Goal: Task Accomplishment & Management: Use online tool/utility

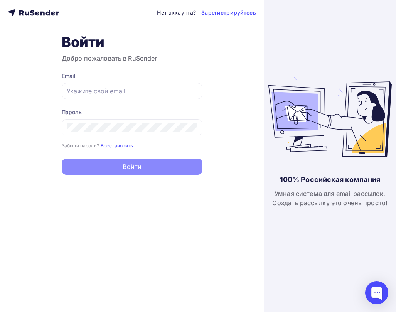
type input "[EMAIL_ADDRESS][DOMAIN_NAME]"
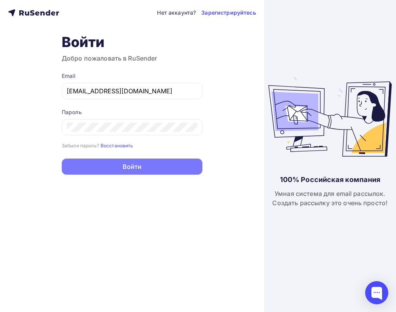
click at [159, 163] on button "Войти" at bounding box center [132, 166] width 141 height 16
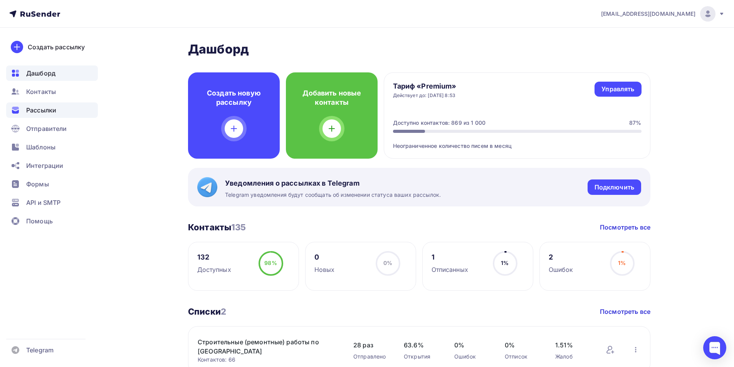
click at [42, 109] on span "Рассылки" at bounding box center [41, 110] width 30 height 9
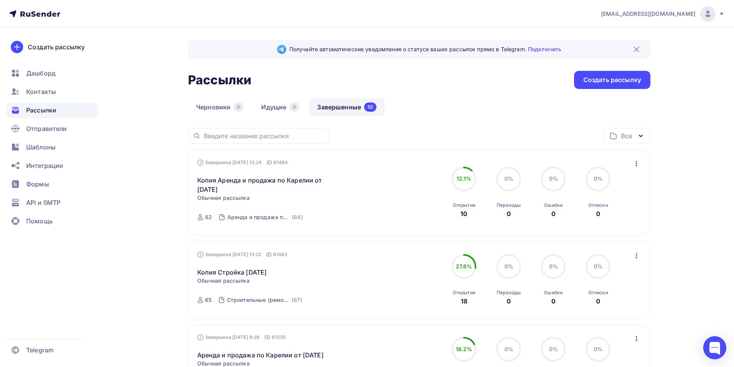
click at [640, 163] on icon "button" at bounding box center [636, 163] width 9 height 9
click at [610, 218] on div "Копировать в новую" at bounding box center [601, 214] width 79 height 9
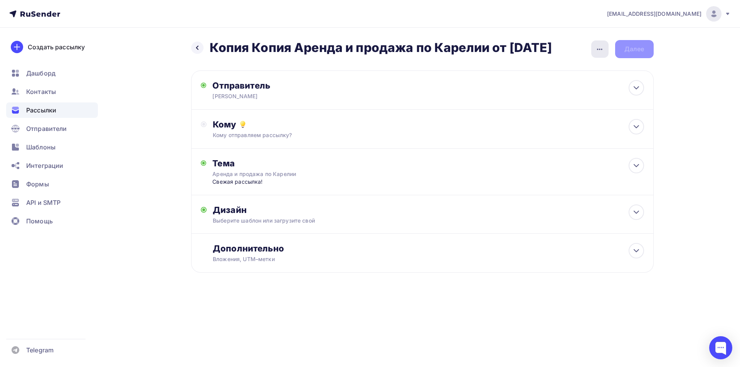
click at [599, 47] on icon "button" at bounding box center [599, 49] width 9 height 9
click at [576, 90] on div "Переименовать рассылку" at bounding box center [559, 88] width 96 height 9
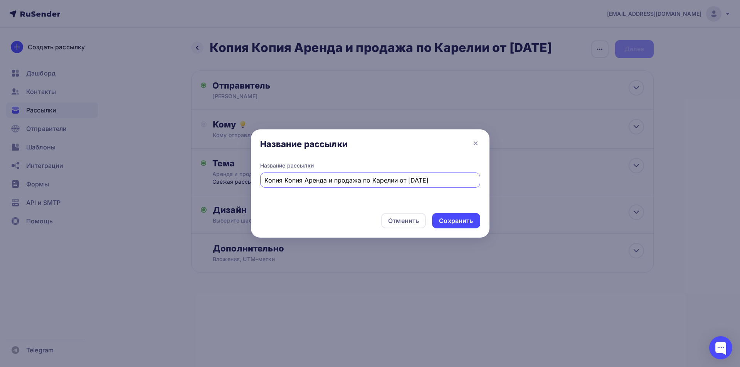
click at [301, 181] on input "Копия Копия Аренда и продажа по Карелии от [DATE]" at bounding box center [369, 180] width 211 height 9
drag, startPoint x: 304, startPoint y: 182, endPoint x: 239, endPoint y: 183, distance: 65.5
click at [239, 183] on div "Название рассылки Название рассылки Копия Копия Аренда и продажа по Карелии от …" at bounding box center [370, 183] width 740 height 367
click at [373, 178] on input "Аренда и продажа по Карелии от [DATE]" at bounding box center [369, 180] width 211 height 9
type input "Аренда и продажа по Карелии от [DATE]"
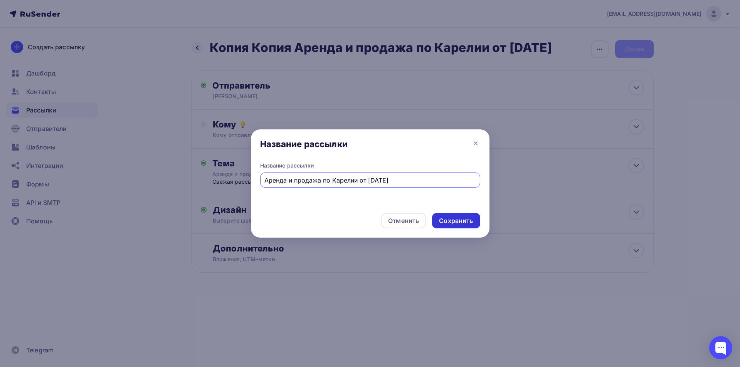
click at [469, 217] on div "Сохранить" at bounding box center [456, 221] width 34 height 9
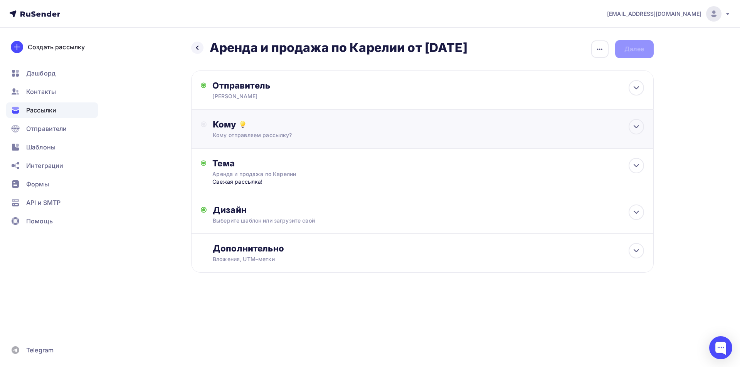
click at [415, 129] on div "Кому" at bounding box center [428, 124] width 431 height 11
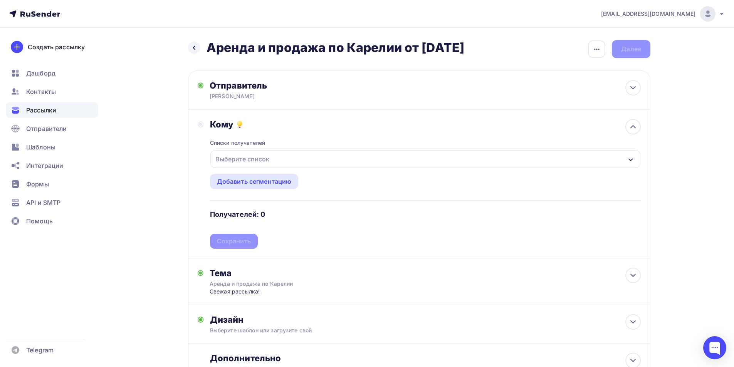
click at [334, 159] on div "Выберите список" at bounding box center [425, 159] width 430 height 18
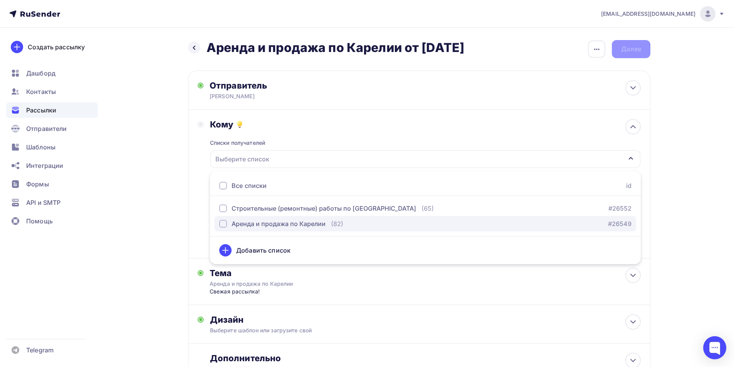
click at [306, 223] on div "Аренда и продажа по Карелии" at bounding box center [279, 223] width 94 height 9
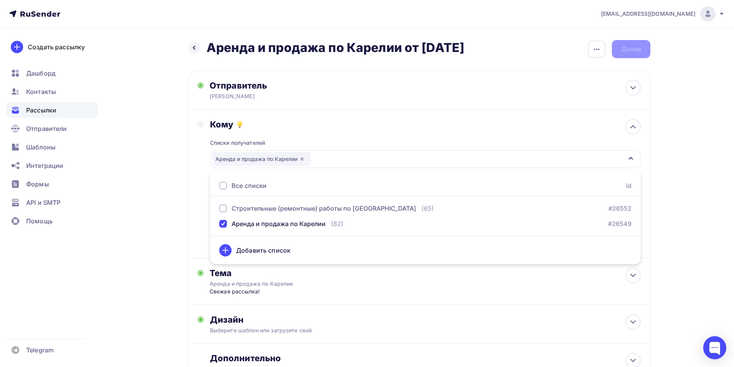
drag, startPoint x: 192, startPoint y: 182, endPoint x: 193, endPoint y: 188, distance: 5.9
click at [192, 182] on div "Кому Списки получателей Аренда и продажа по Карелии Все списки id Строительные …" at bounding box center [419, 184] width 462 height 149
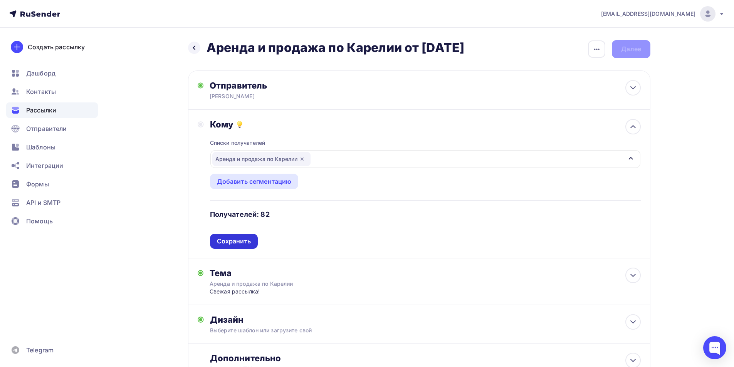
click at [238, 242] on div "Сохранить" at bounding box center [234, 241] width 34 height 9
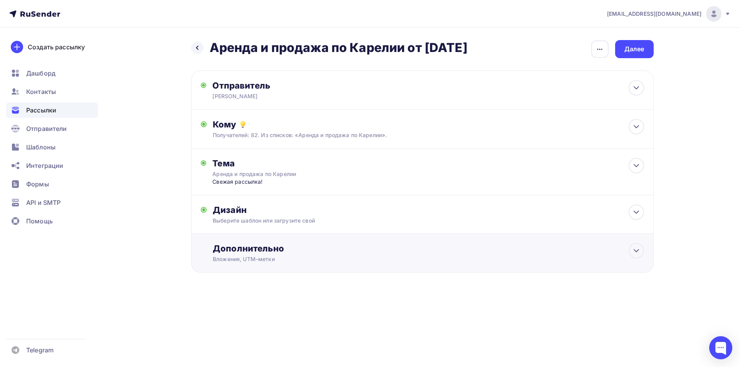
click at [278, 254] on div "Дополнительно" at bounding box center [428, 248] width 431 height 11
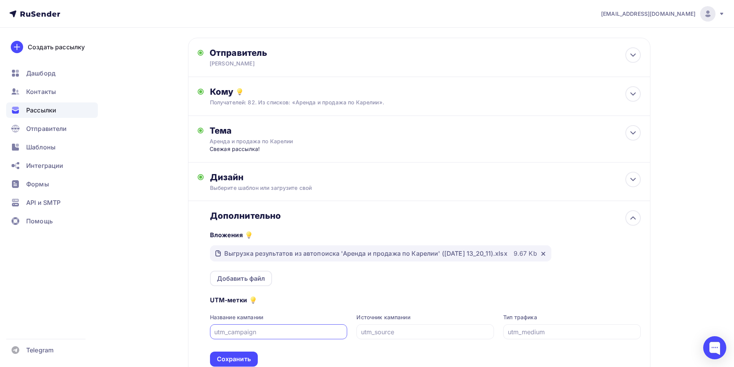
scroll to position [77, 0]
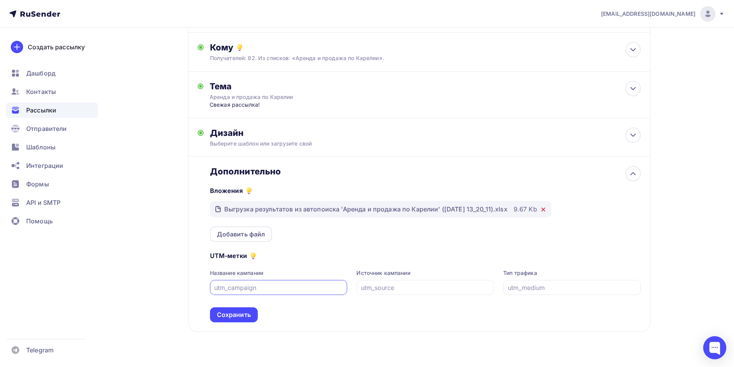
click at [545, 211] on icon at bounding box center [543, 209] width 3 height 3
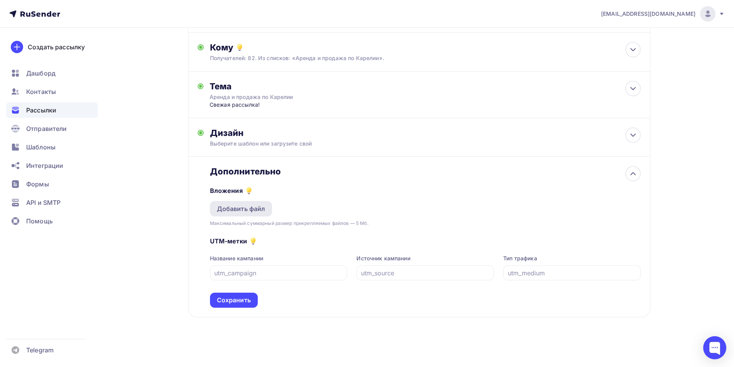
click at [258, 207] on div "Добавить файл" at bounding box center [241, 208] width 49 height 9
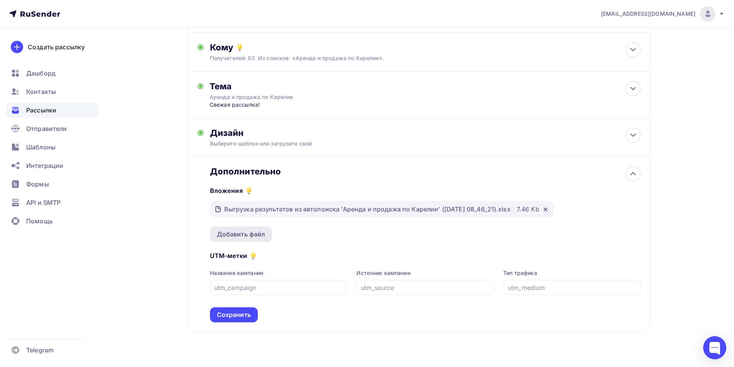
click at [250, 234] on div "Добавить файл" at bounding box center [241, 234] width 49 height 9
click at [365, 228] on div "Вложения Выгрузка результатов из автопоиска 'Аренда и продажа по Карелии' ([DAT…" at bounding box center [425, 209] width 431 height 65
click at [257, 232] on div "Добавить файл" at bounding box center [241, 234] width 49 height 9
click at [238, 230] on div "Добавить файл" at bounding box center [241, 234] width 49 height 9
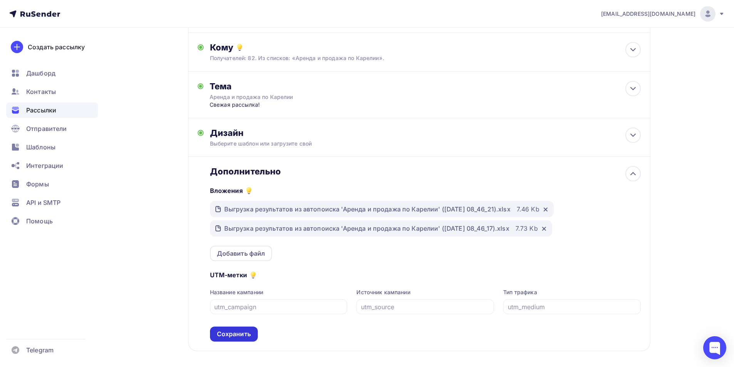
click at [245, 331] on div "Сохранить" at bounding box center [234, 334] width 34 height 9
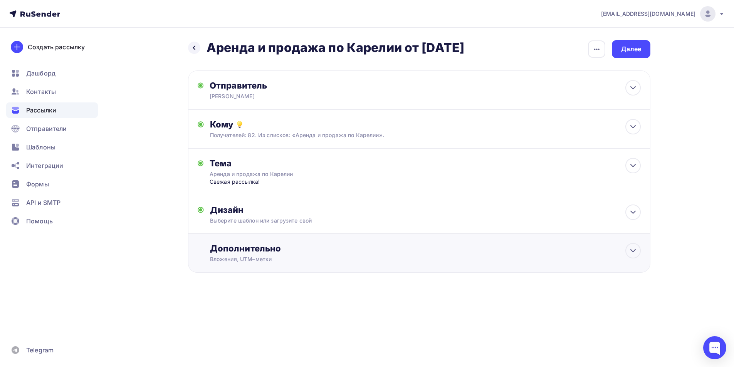
scroll to position [0, 0]
click at [632, 53] on div "Далее" at bounding box center [634, 49] width 20 height 9
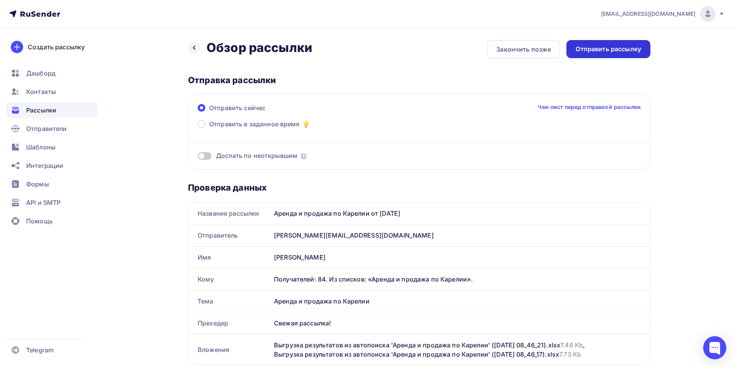
click at [616, 51] on div "Отправить рассылку" at bounding box center [609, 49] width 66 height 9
